Goal: Information Seeking & Learning: Compare options

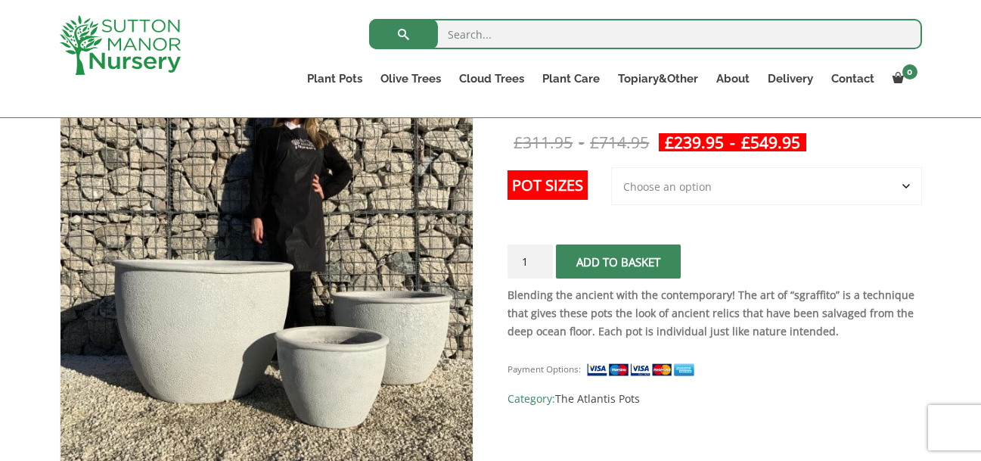
scroll to position [305, 0]
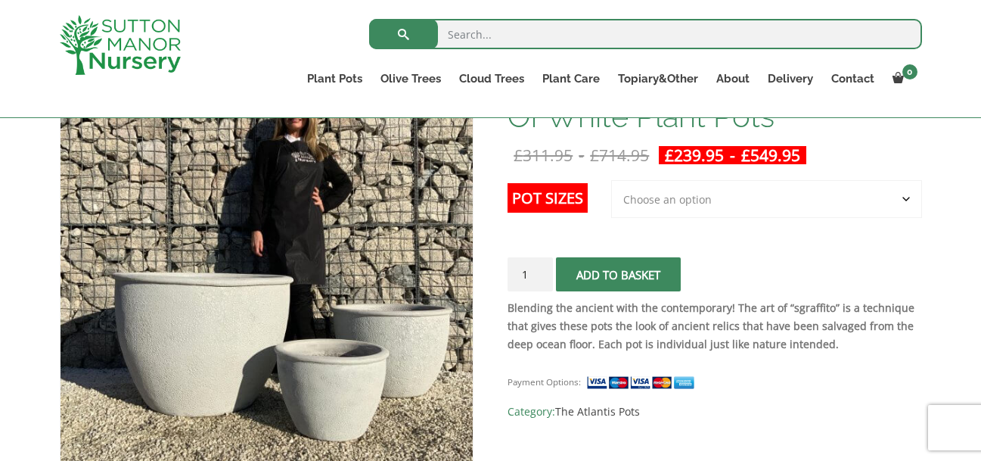
scroll to position [288, 0]
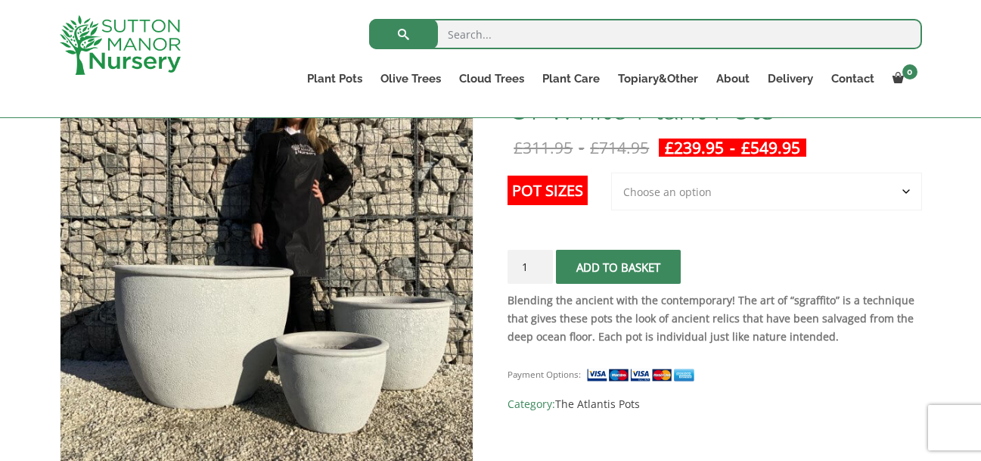
click at [658, 192] on select "Choose an option 3rd to Largest Pot In The Picture 2nd to Largest Pot In The Pi…" at bounding box center [766, 192] width 311 height 38
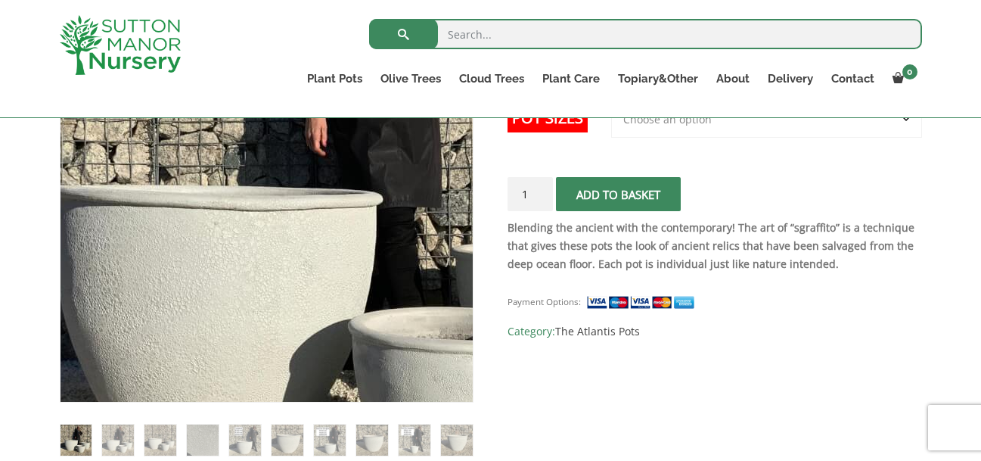
scroll to position [366, 0]
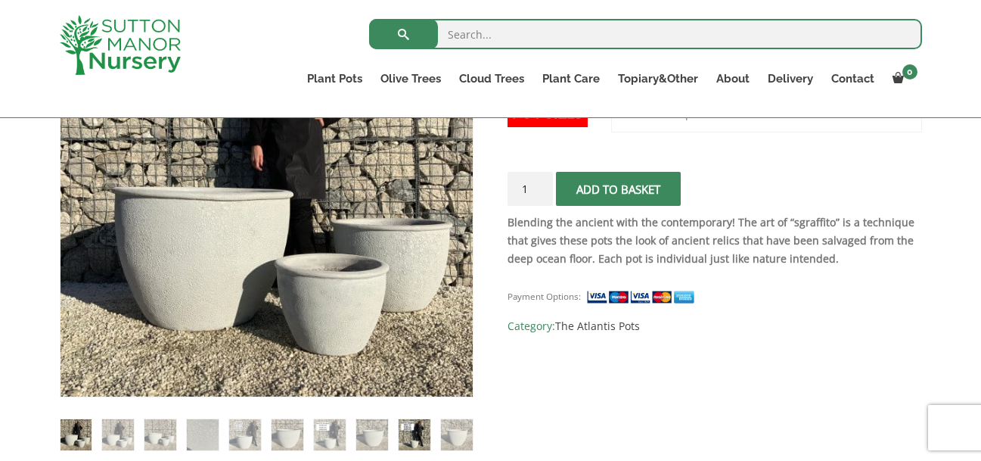
click at [406, 433] on img at bounding box center [414, 434] width 31 height 31
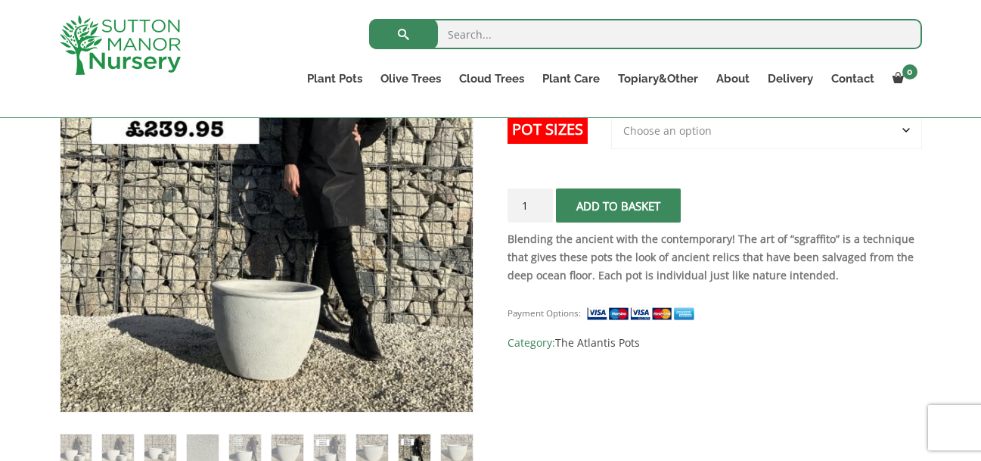
scroll to position [375, 0]
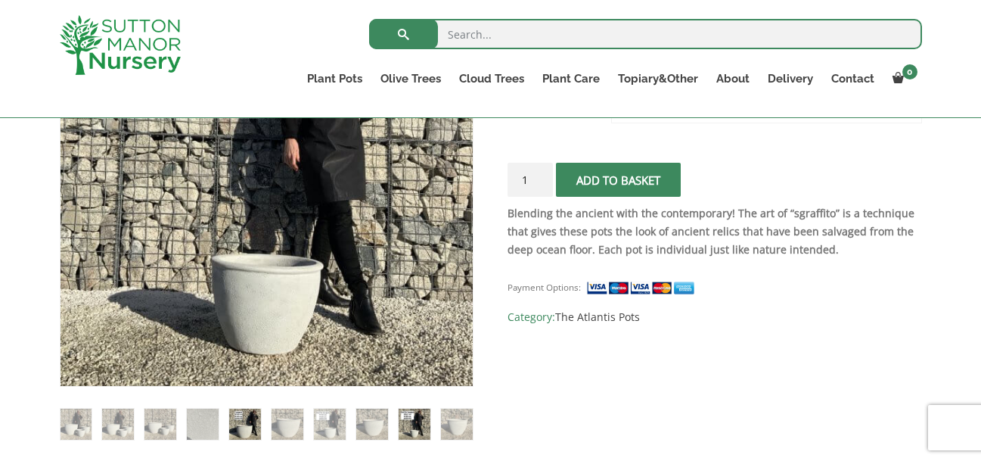
click at [246, 425] on img at bounding box center [244, 424] width 31 height 31
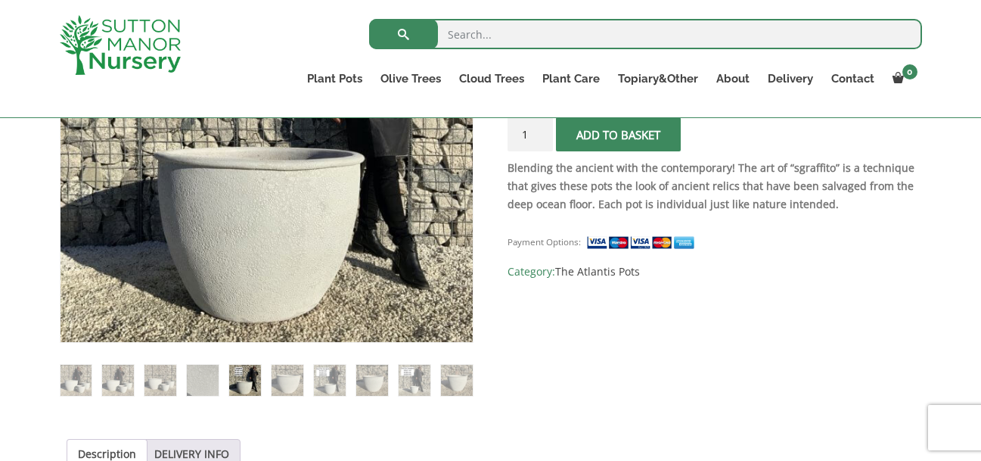
scroll to position [440, 0]
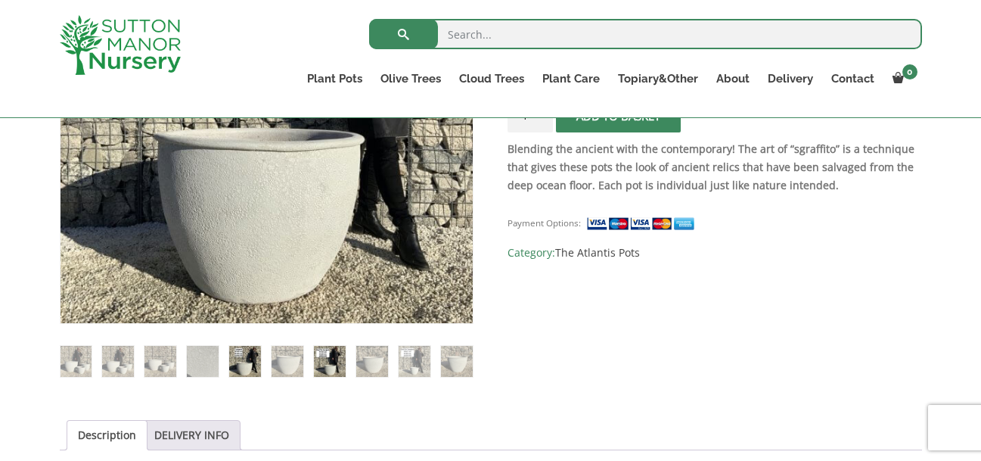
click at [327, 362] on img at bounding box center [329, 361] width 31 height 31
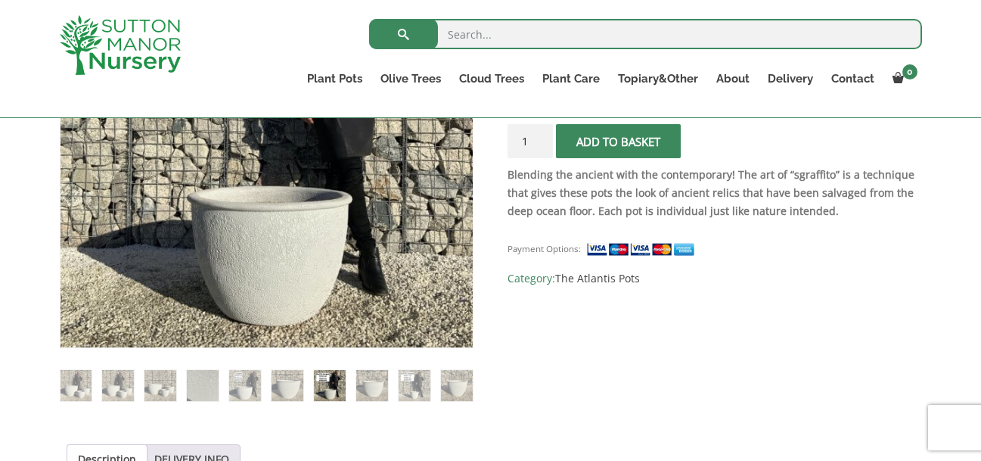
scroll to position [416, 0]
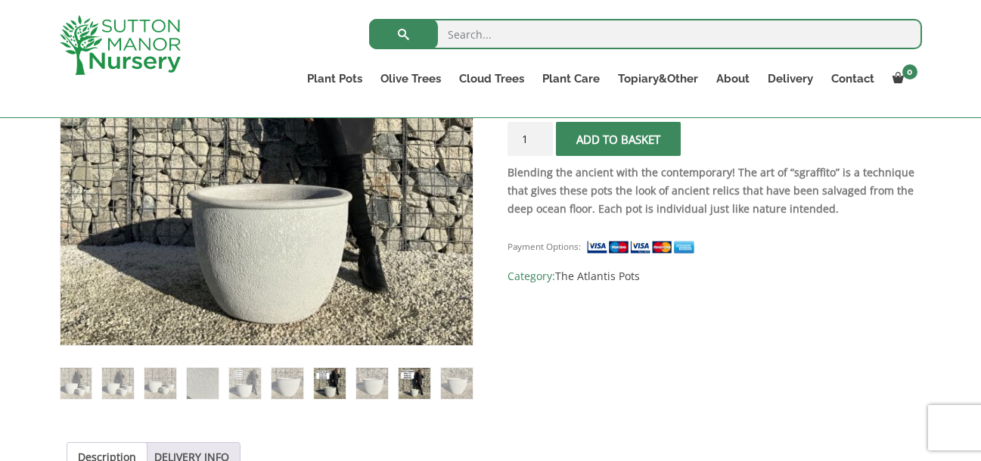
click at [418, 378] on img at bounding box center [414, 383] width 31 height 31
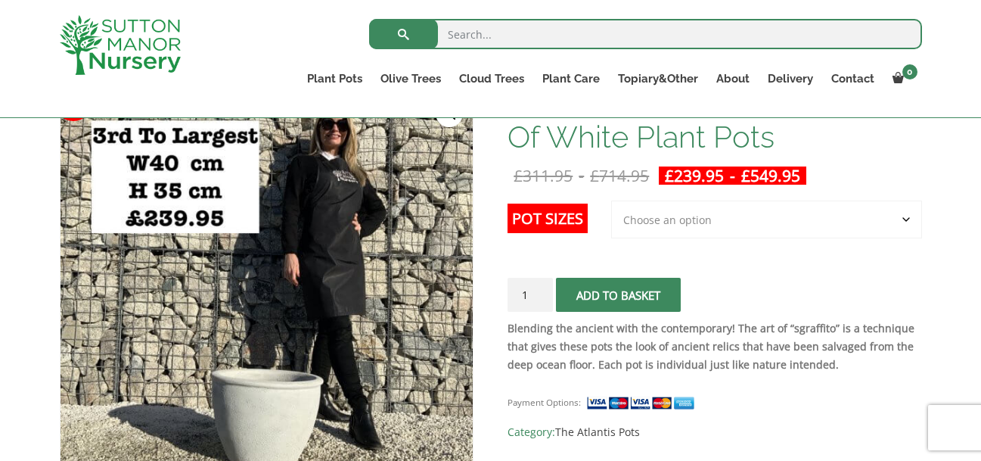
scroll to position [256, 0]
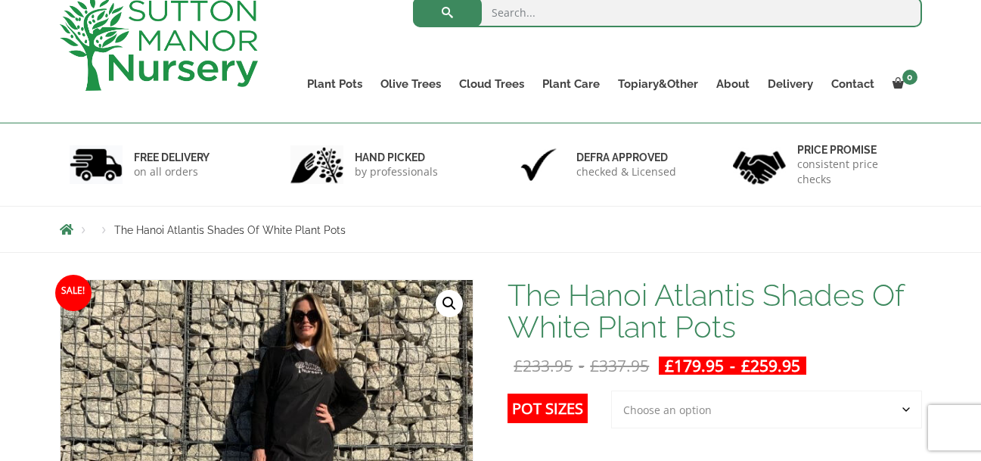
scroll to position [250, 0]
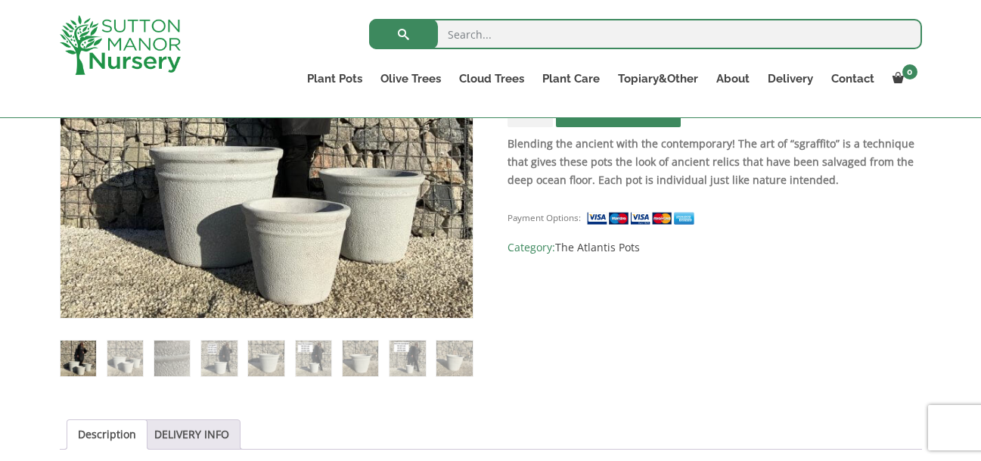
scroll to position [446, 0]
click at [215, 372] on img at bounding box center [219, 358] width 36 height 36
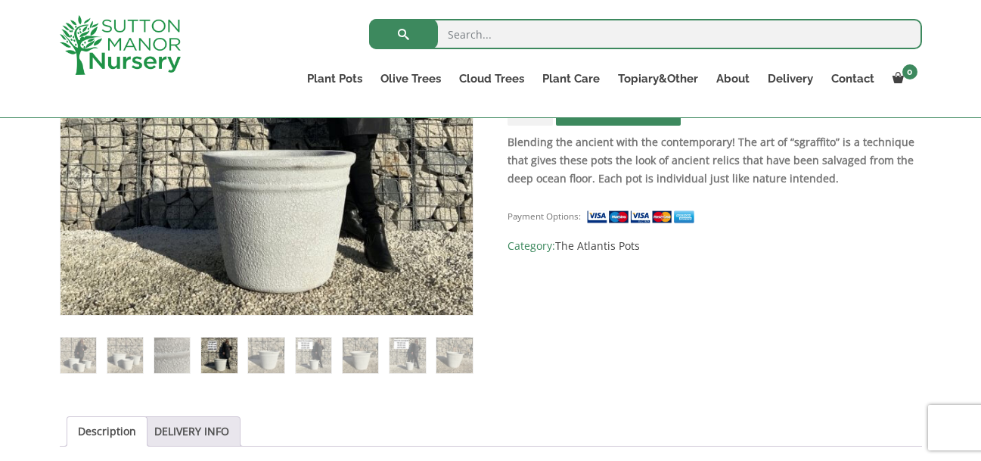
scroll to position [447, 0]
click at [400, 364] on img at bounding box center [408, 355] width 36 height 36
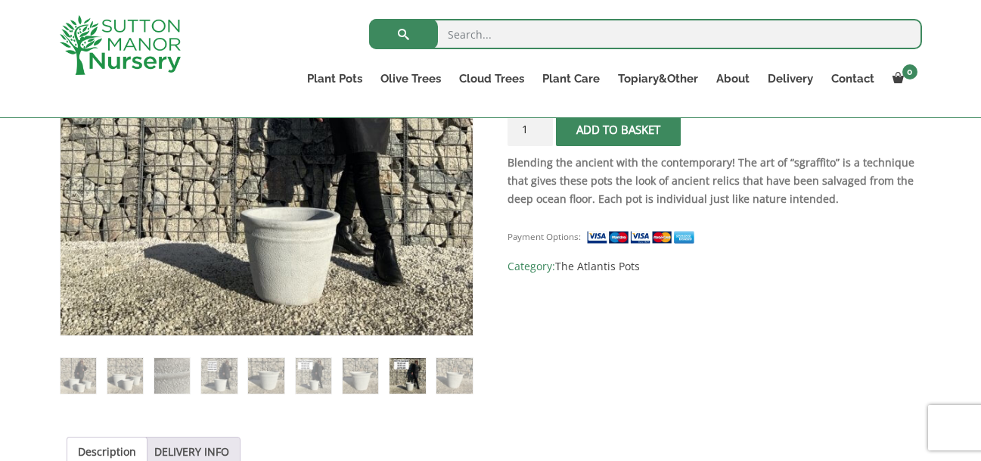
scroll to position [453, 0]
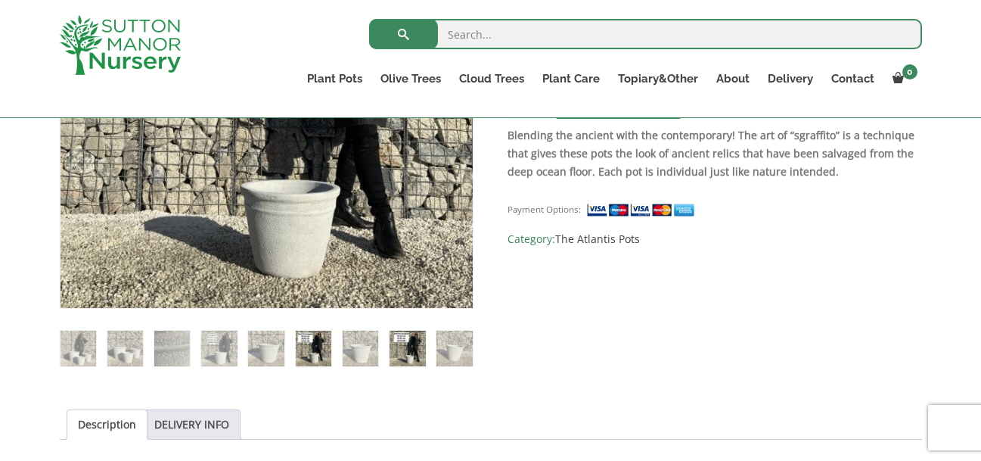
click at [326, 334] on img at bounding box center [314, 349] width 36 height 36
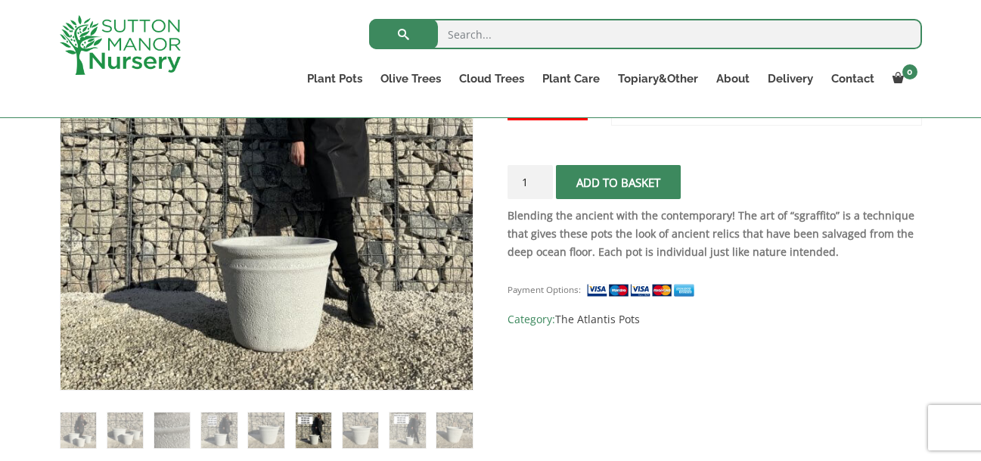
scroll to position [419, 0]
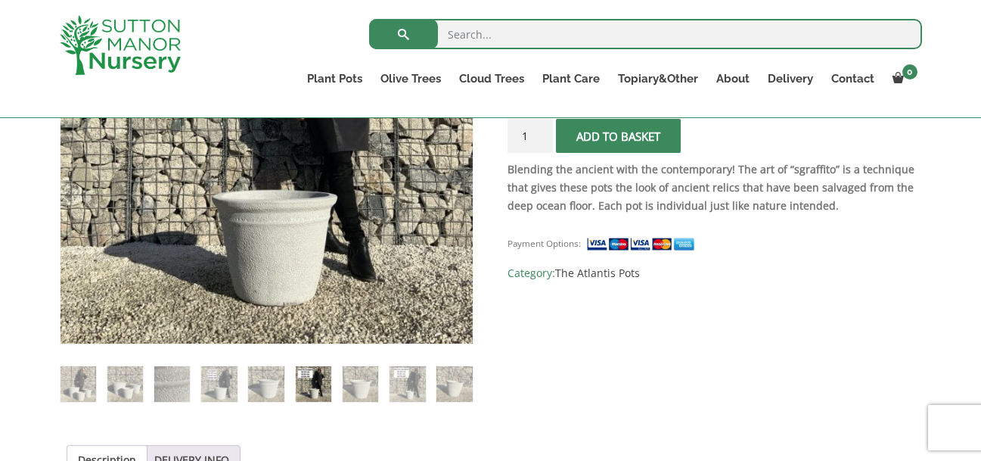
click at [312, 385] on img at bounding box center [314, 384] width 36 height 36
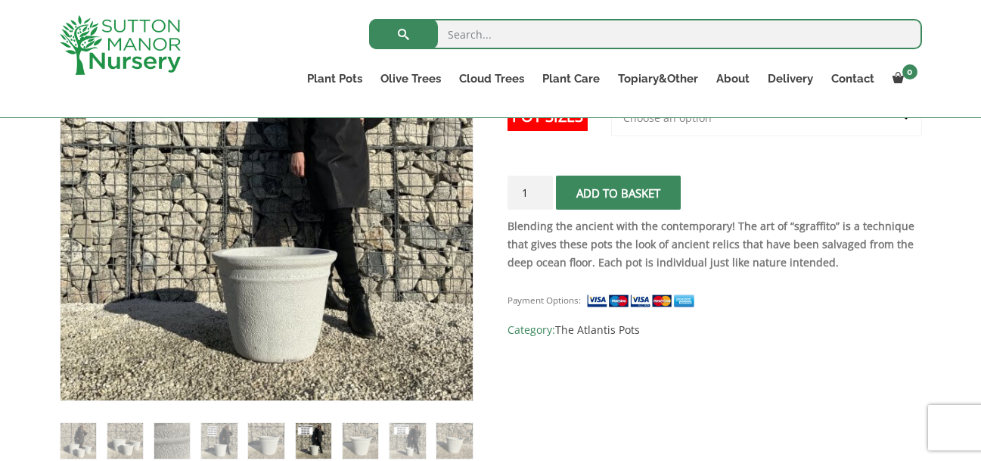
scroll to position [400, 0]
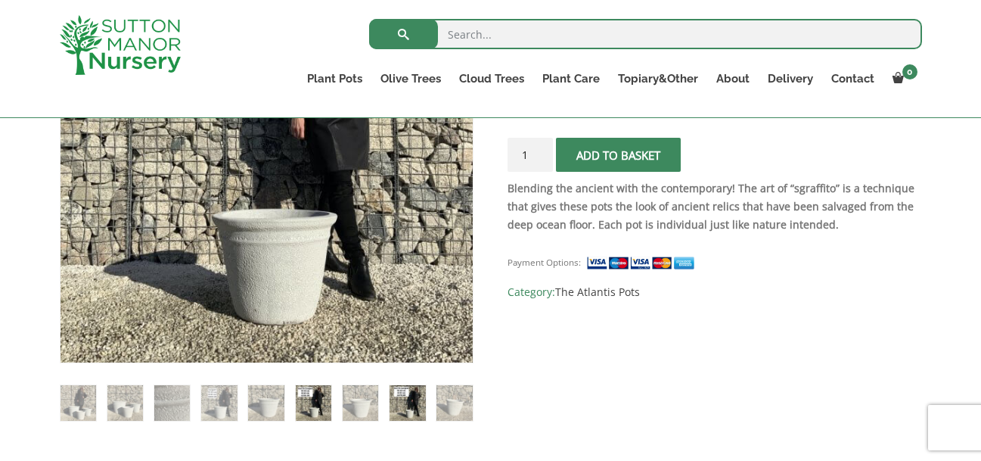
click at [404, 402] on img at bounding box center [408, 403] width 36 height 36
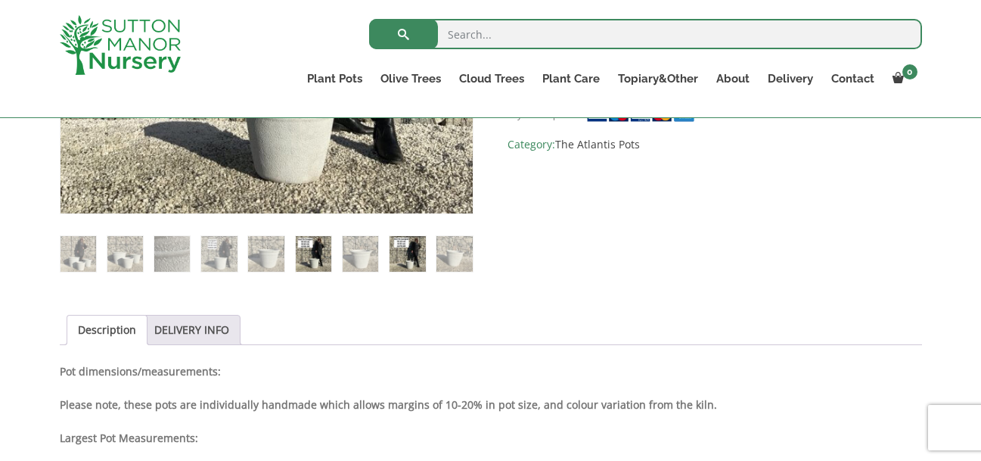
scroll to position [550, 0]
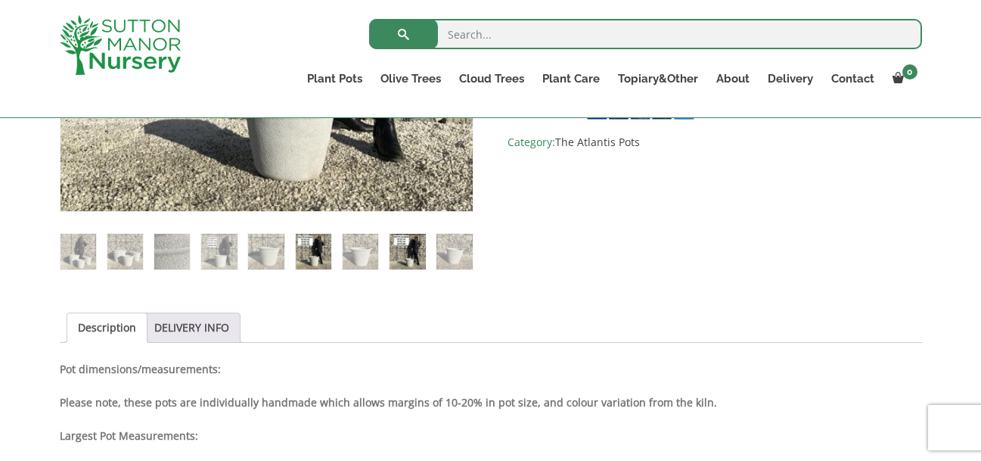
click at [306, 234] on img at bounding box center [314, 252] width 36 height 36
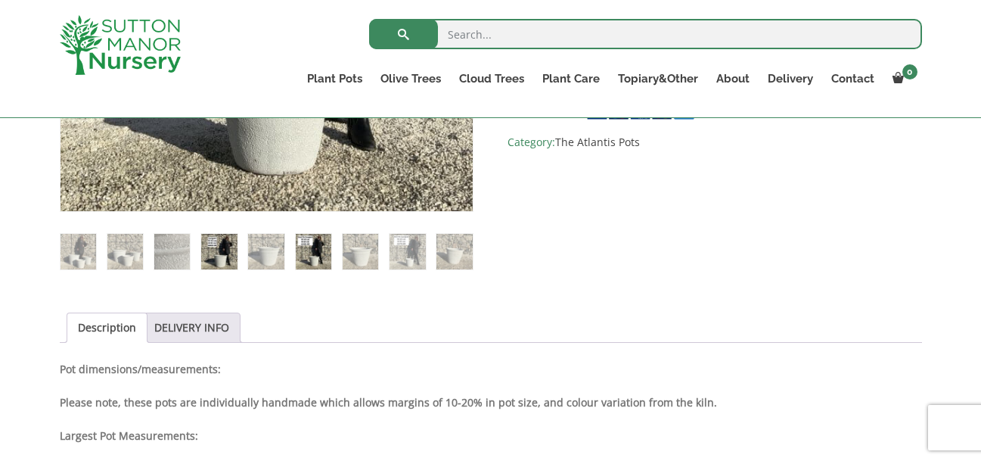
click at [212, 262] on img at bounding box center [219, 252] width 36 height 36
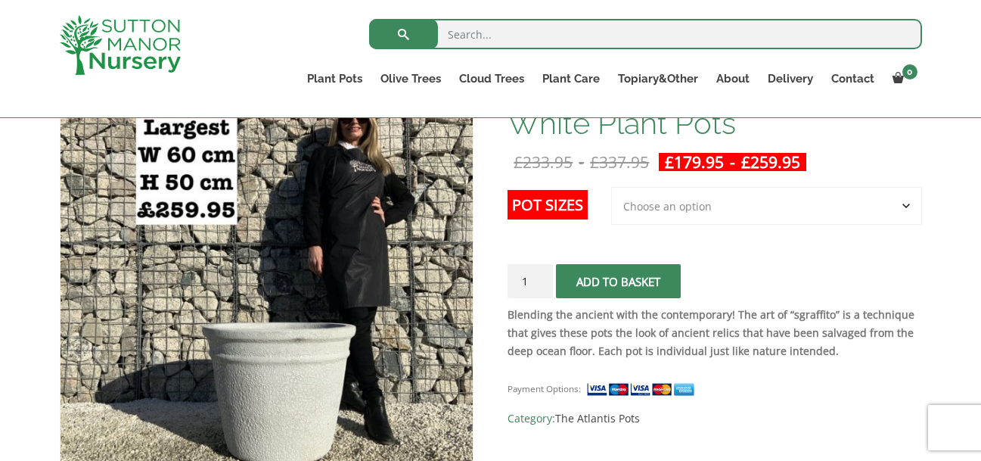
scroll to position [477, 0]
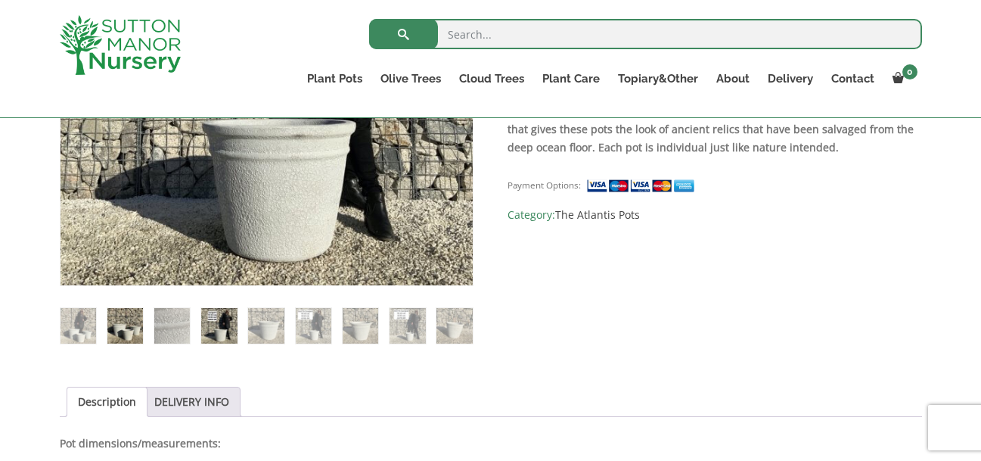
click at [114, 328] on img at bounding box center [125, 326] width 36 height 36
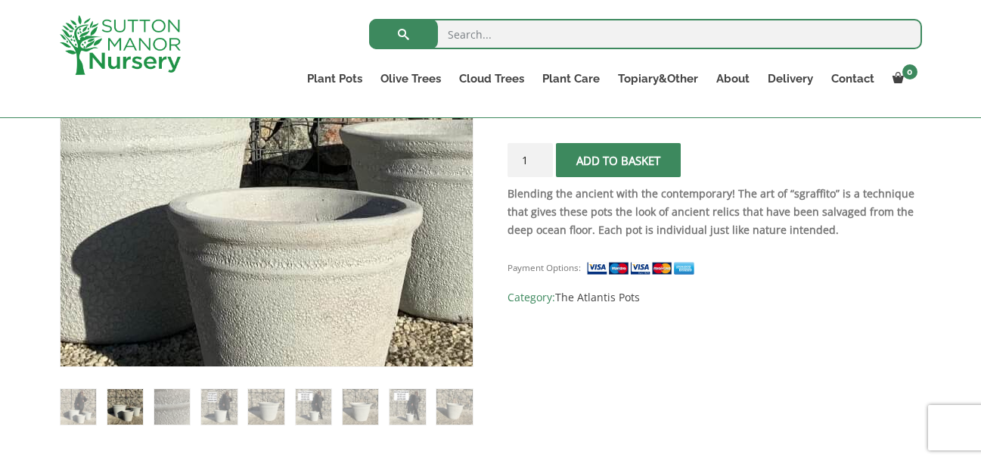
scroll to position [460, 0]
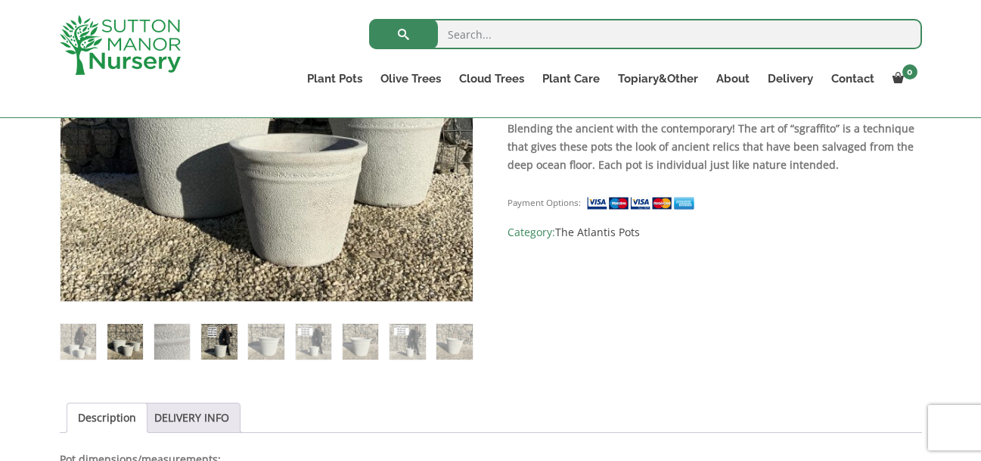
click at [225, 335] on img at bounding box center [219, 342] width 36 height 36
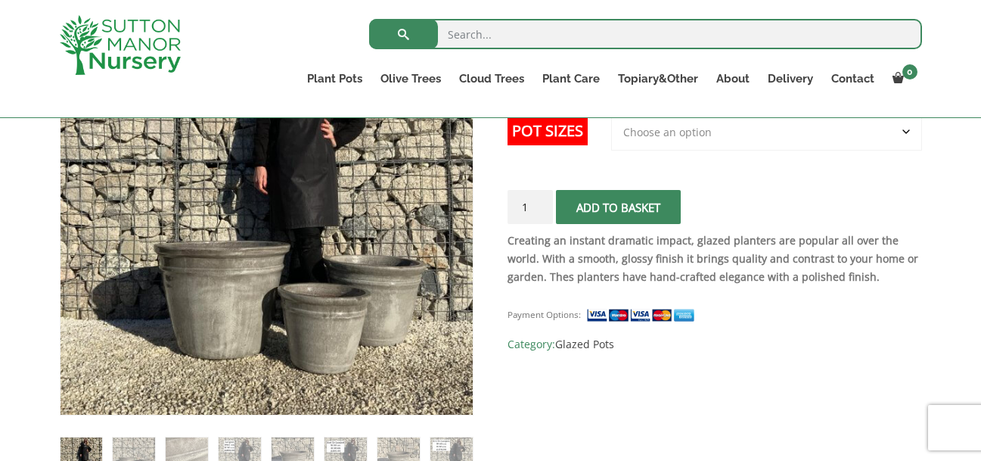
scroll to position [278, 0]
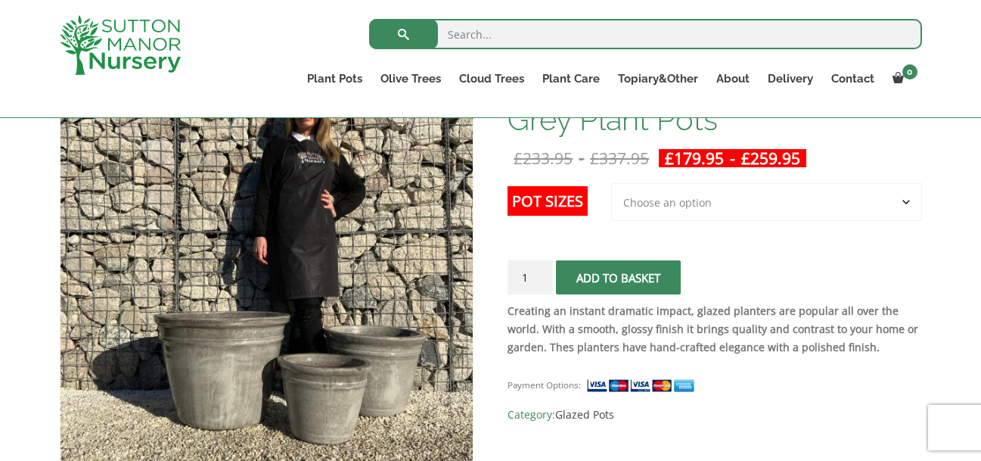
click at [699, 197] on select "Choose an option 3rd to Largest Pot In The Picture 2nd to Largest Pot In The Pi…" at bounding box center [766, 202] width 311 height 38
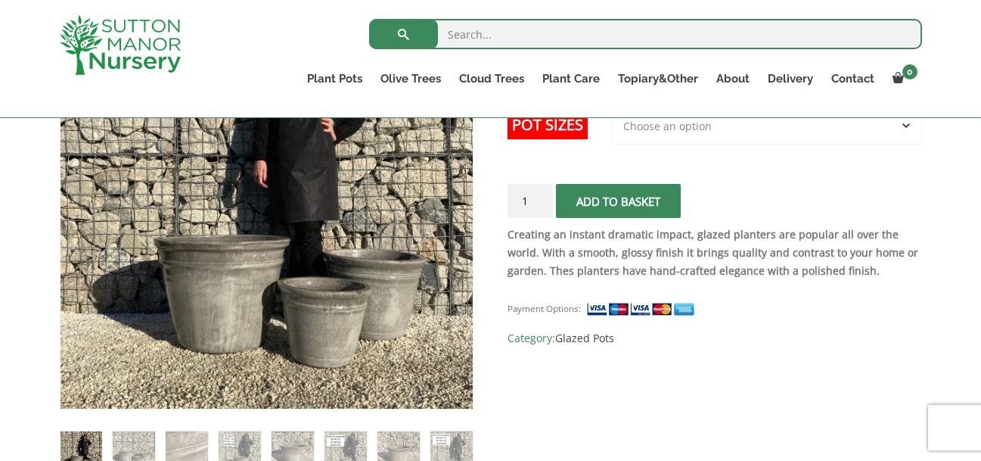
scroll to position [503, 0]
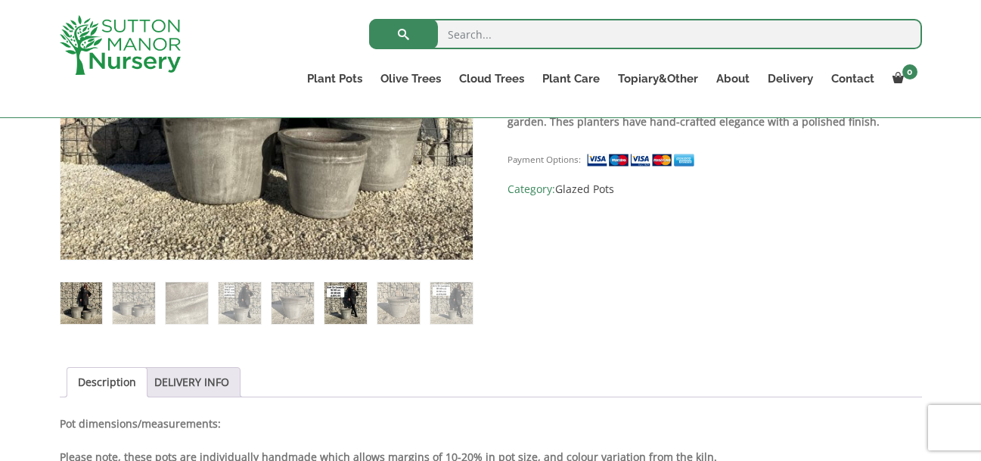
click at [331, 300] on img at bounding box center [346, 303] width 42 height 42
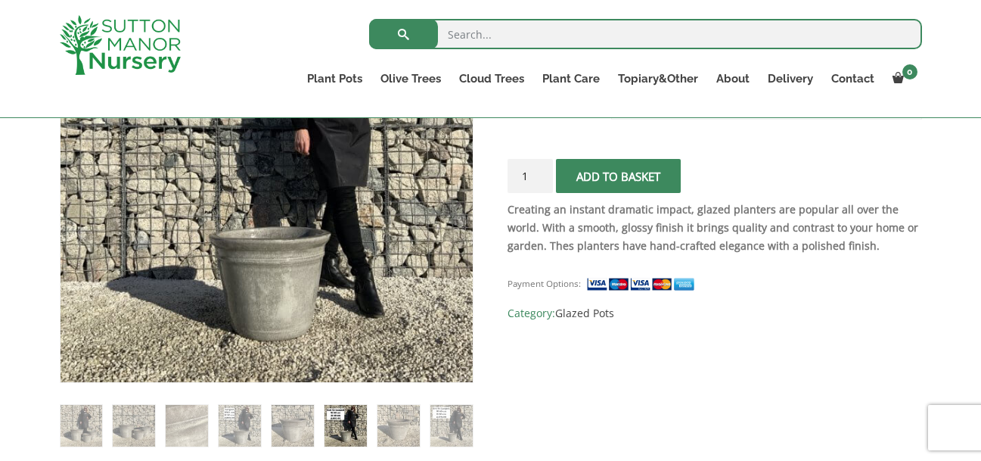
scroll to position [394, 0]
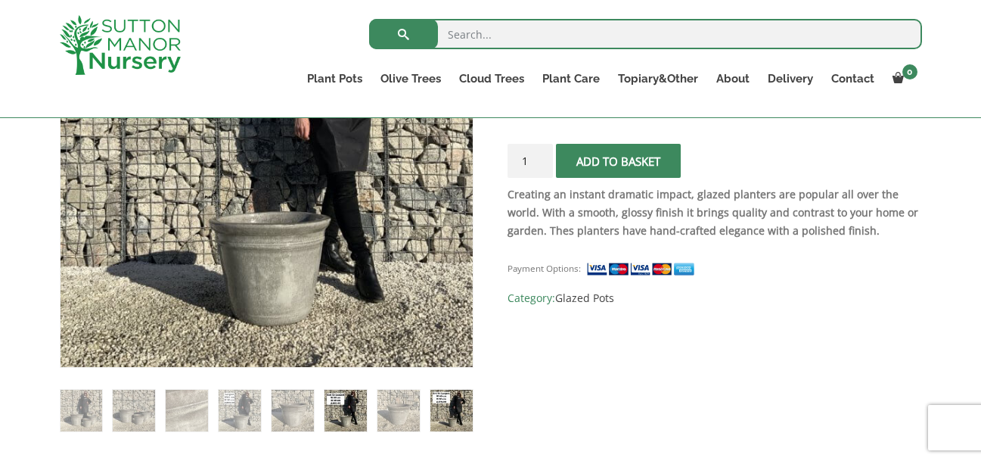
click at [451, 406] on img at bounding box center [452, 411] width 42 height 42
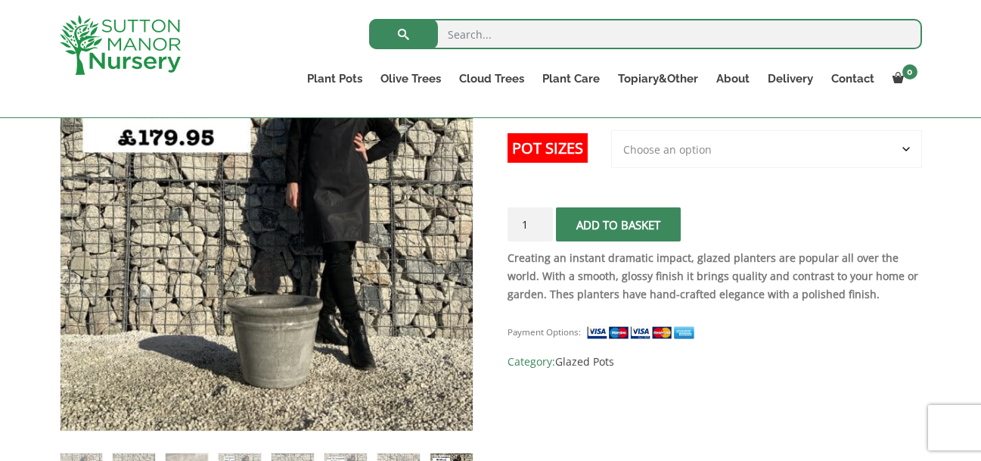
scroll to position [432, 0]
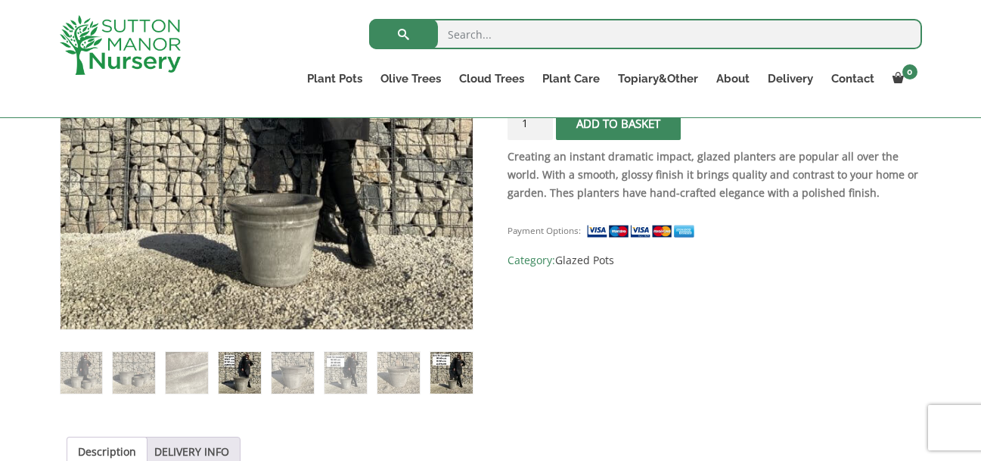
click at [241, 377] on img at bounding box center [240, 373] width 42 height 42
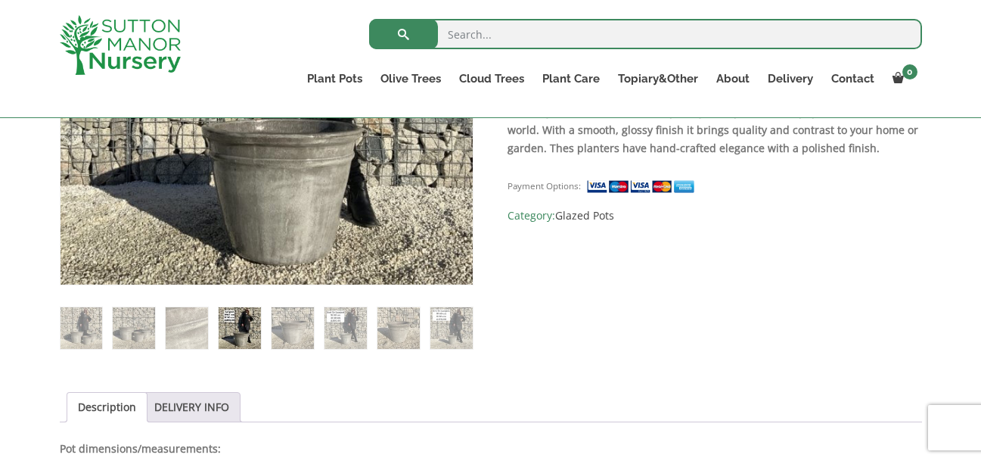
scroll to position [479, 0]
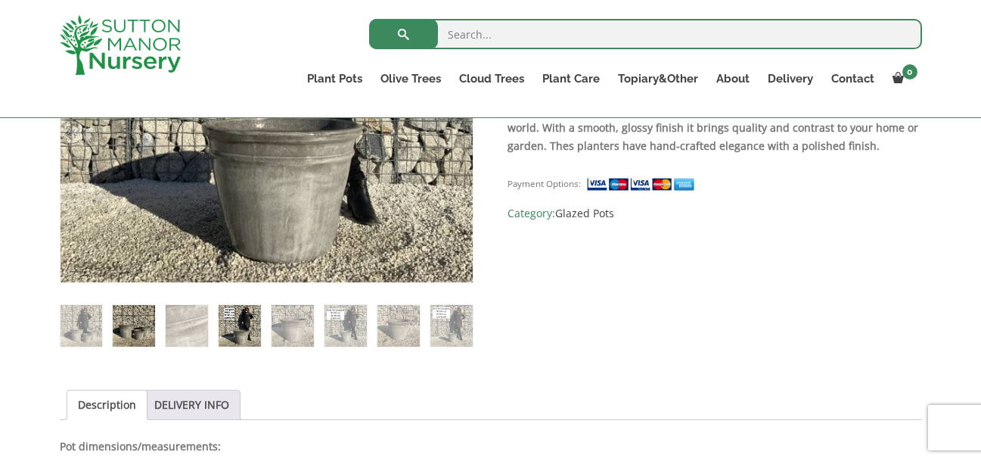
click at [134, 316] on img at bounding box center [134, 326] width 42 height 42
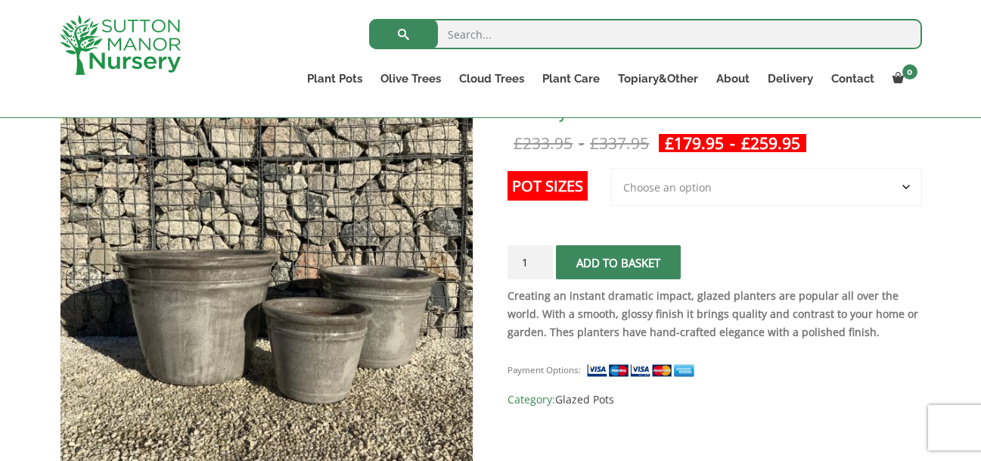
scroll to position [306, 0]
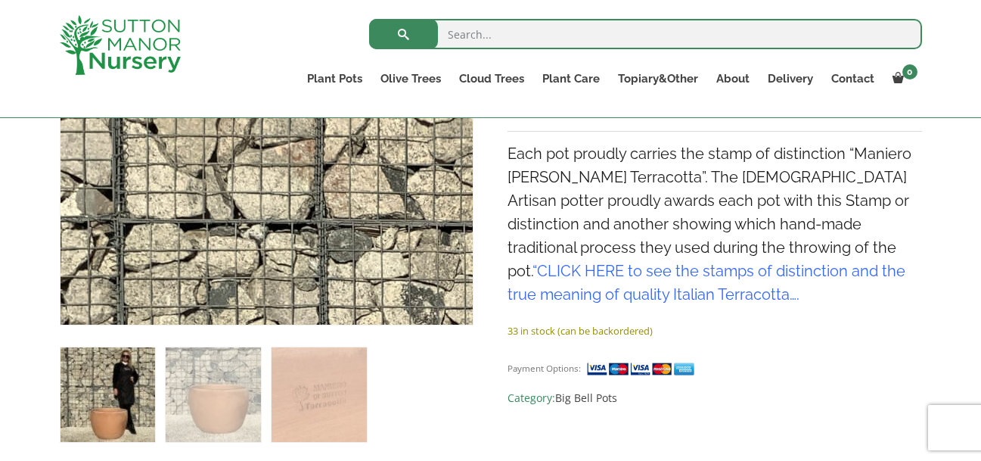
scroll to position [637, 0]
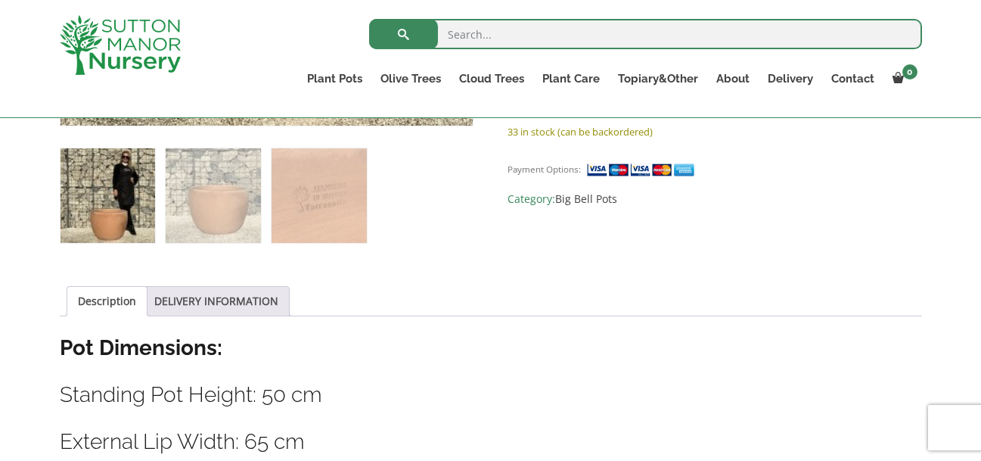
click at [70, 201] on img at bounding box center [108, 195] width 95 height 95
click at [107, 201] on img at bounding box center [108, 195] width 95 height 95
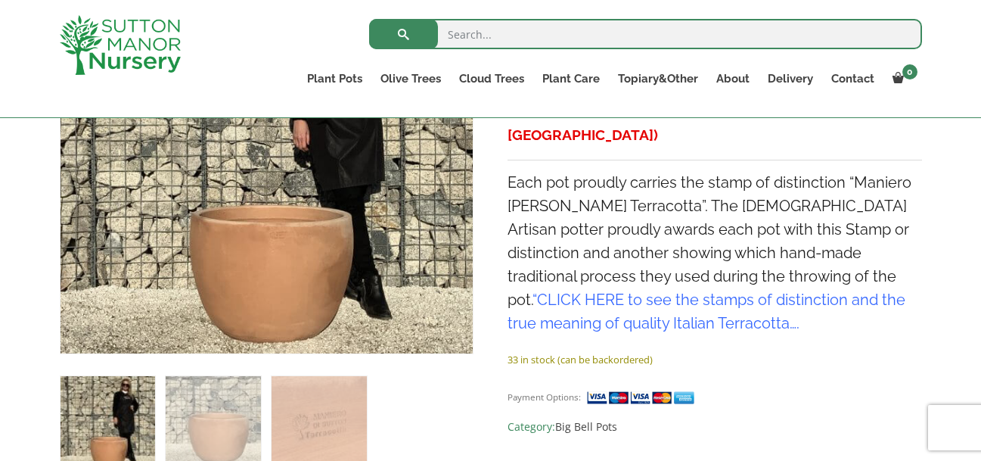
scroll to position [410, 0]
